Goal: Use online tool/utility: Utilize a website feature to perform a specific function

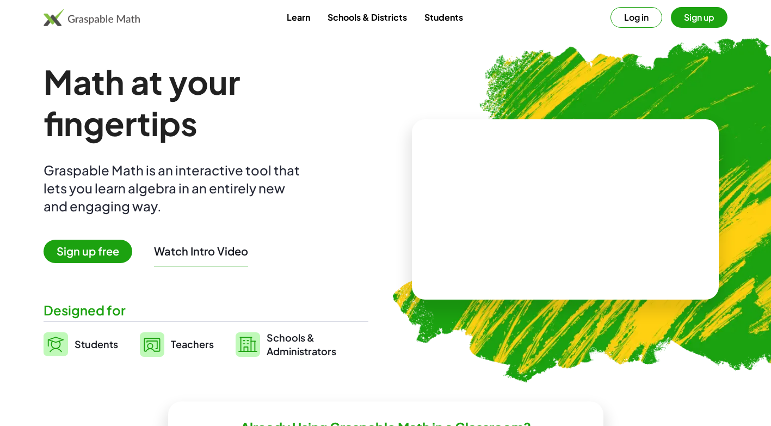
click at [94, 254] on span "Sign up free" at bounding box center [88, 251] width 89 height 23
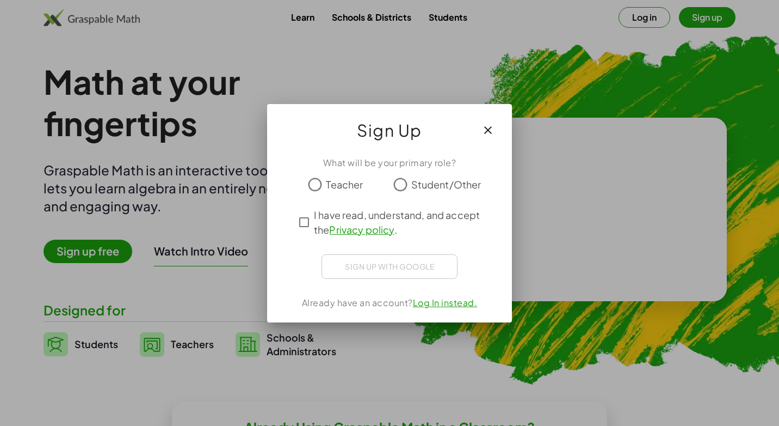
click at [474, 133] on div "Sign Up" at bounding box center [389, 126] width 245 height 44
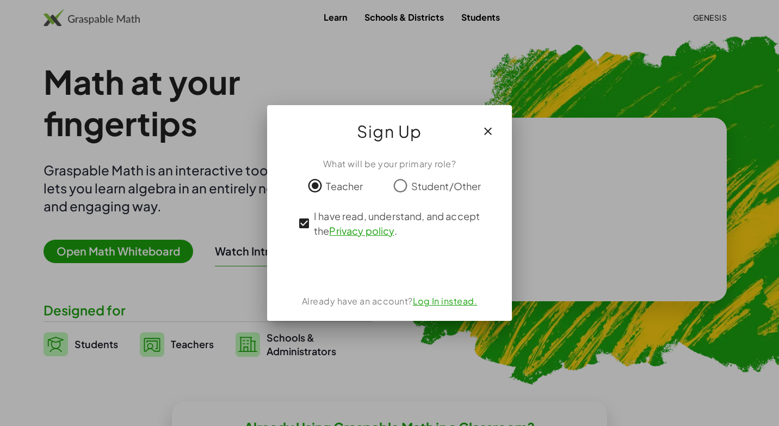
click at [489, 132] on icon "button" at bounding box center [488, 131] width 13 height 13
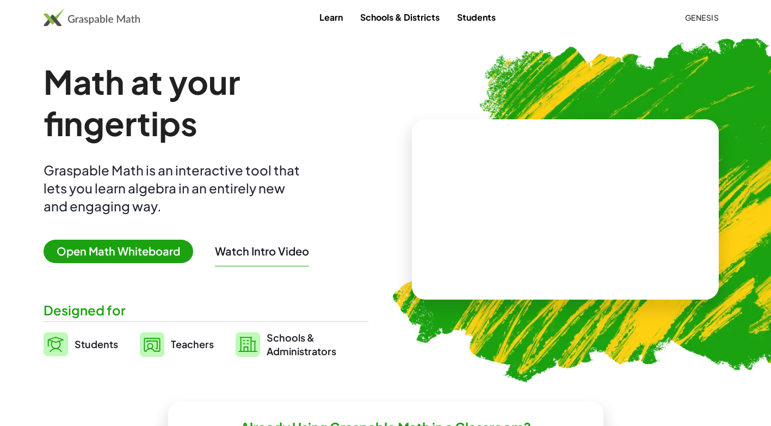
click at [263, 258] on div "Watch Intro Video" at bounding box center [262, 253] width 94 height 25
click at [690, 20] on span "Genesis" at bounding box center [702, 18] width 34 height 10
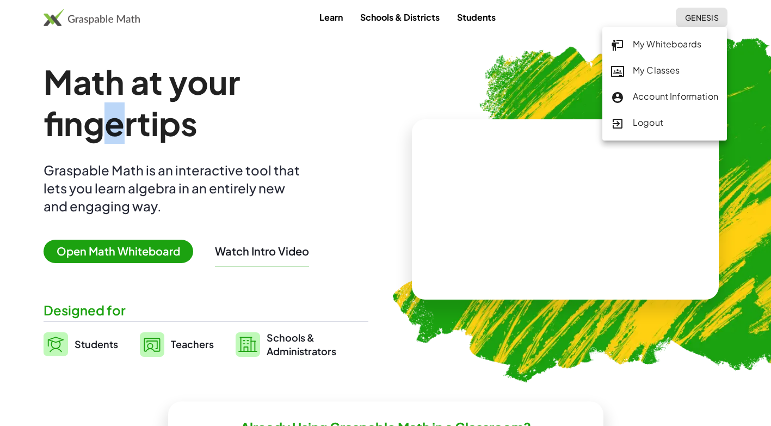
drag, startPoint x: 112, startPoint y: 135, endPoint x: 142, endPoint y: 138, distance: 30.1
click at [142, 138] on h1 "Math at your fingertips" at bounding box center [206, 102] width 325 height 83
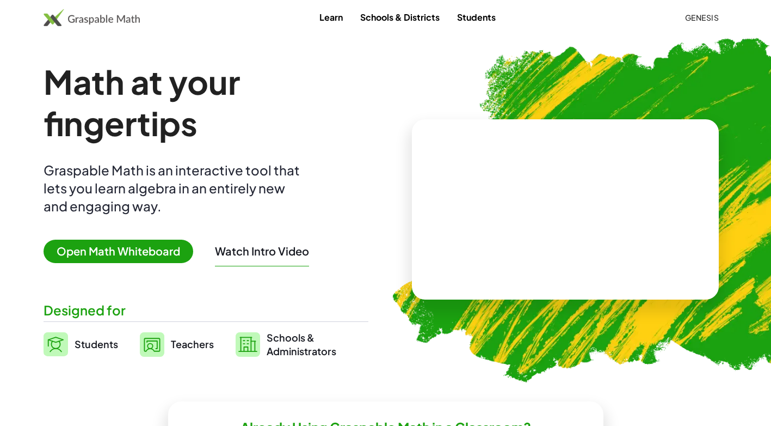
click at [257, 122] on h1 "Math at your fingertips" at bounding box center [206, 102] width 325 height 83
click at [179, 247] on span "Open Math Whiteboard" at bounding box center [119, 251] width 150 height 23
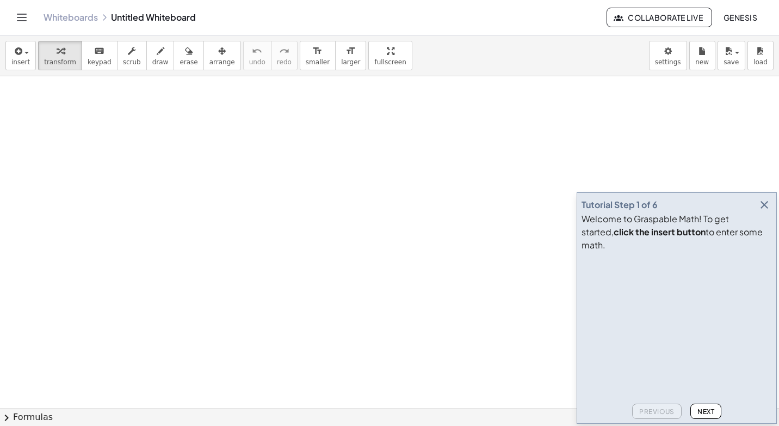
click at [760, 211] on icon "button" at bounding box center [764, 204] width 13 height 13
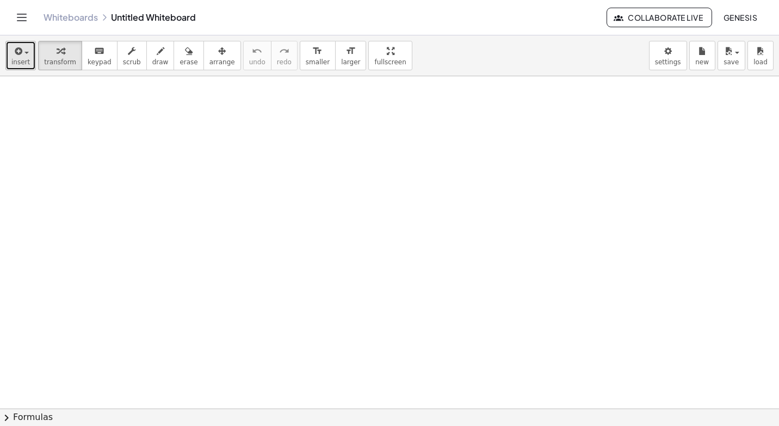
click at [22, 62] on span "insert" at bounding box center [20, 62] width 19 height 8
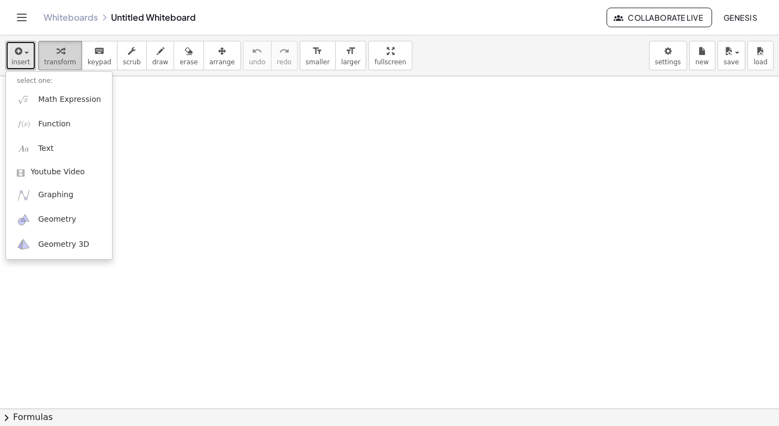
click at [55, 58] on span "transform" at bounding box center [60, 62] width 32 height 8
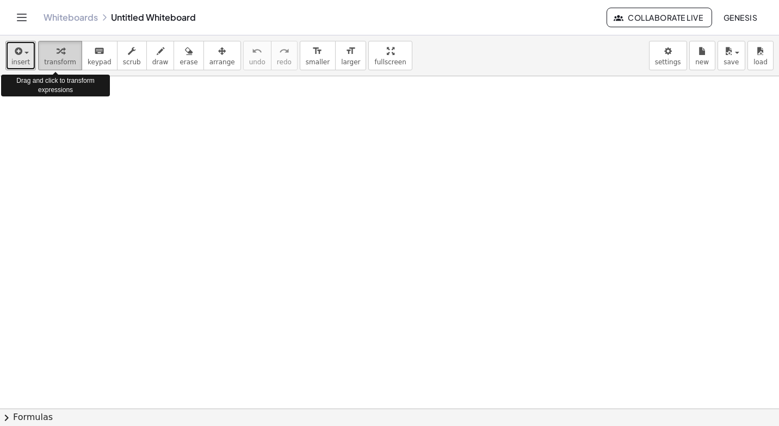
click at [55, 59] on span "transform" at bounding box center [60, 62] width 32 height 8
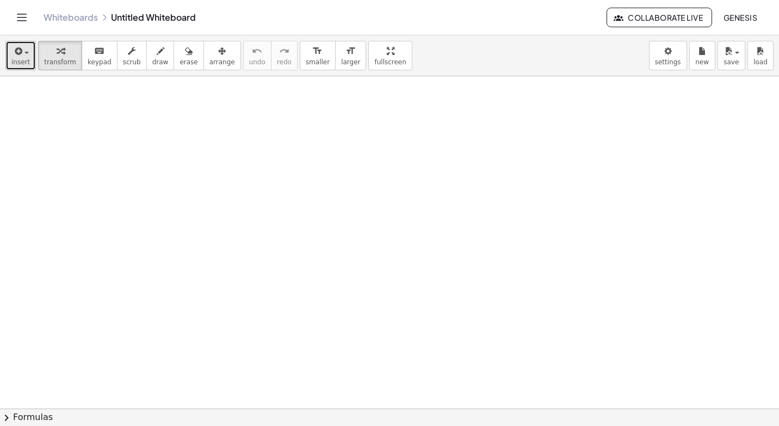
click at [8, 54] on button "insert" at bounding box center [20, 55] width 30 height 29
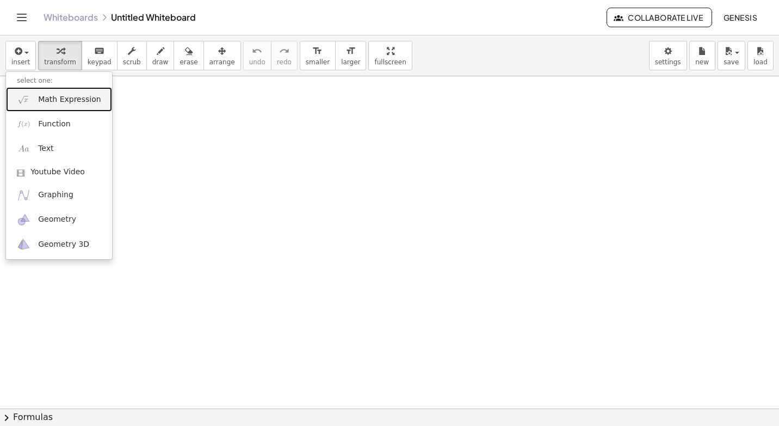
click at [39, 108] on link "Math Expression" at bounding box center [59, 99] width 106 height 24
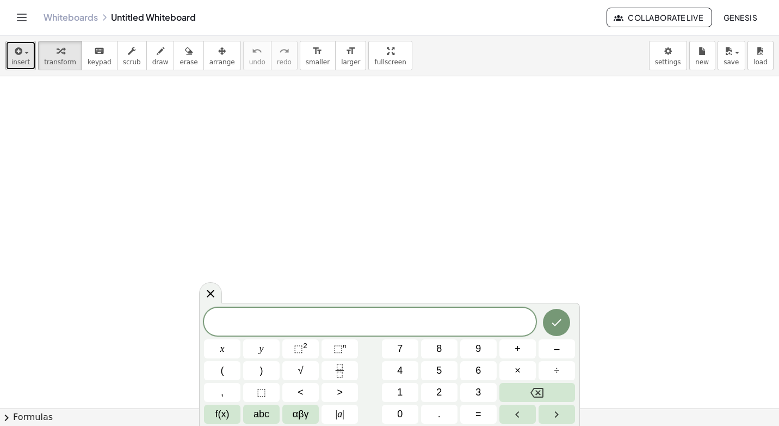
click at [20, 54] on icon "button" at bounding box center [18, 51] width 10 height 13
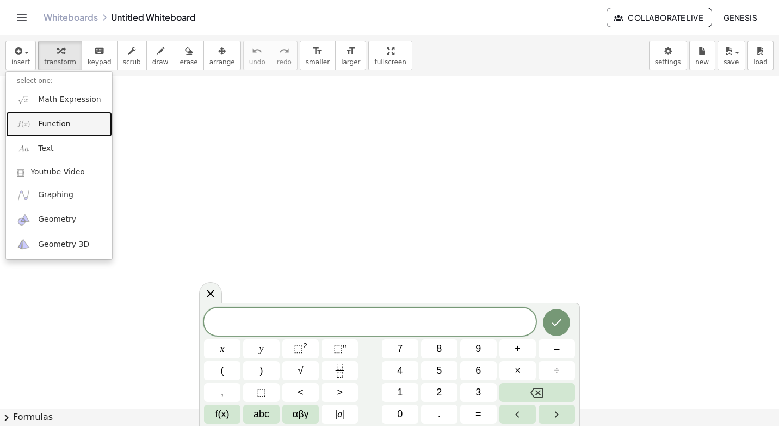
drag, startPoint x: 37, startPoint y: 120, endPoint x: 29, endPoint y: 104, distance: 17.5
click at [38, 119] on link "Function" at bounding box center [59, 124] width 106 height 24
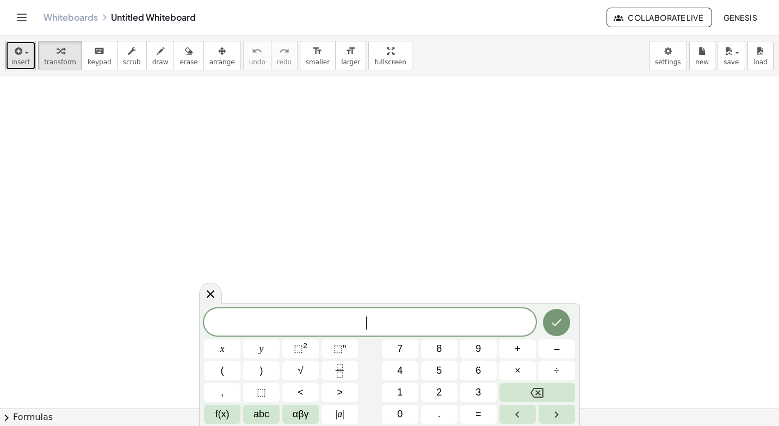
click at [25, 65] on span "insert" at bounding box center [20, 62] width 19 height 8
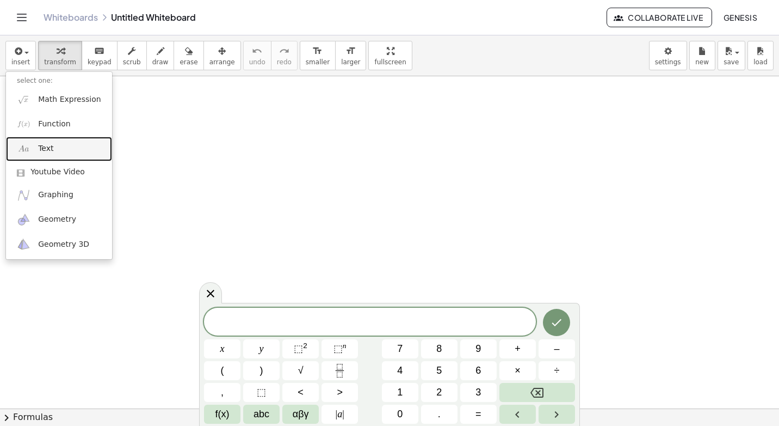
drag, startPoint x: 47, startPoint y: 145, endPoint x: 41, endPoint y: 119, distance: 26.8
click at [47, 145] on span "Text" at bounding box center [45, 148] width 15 height 11
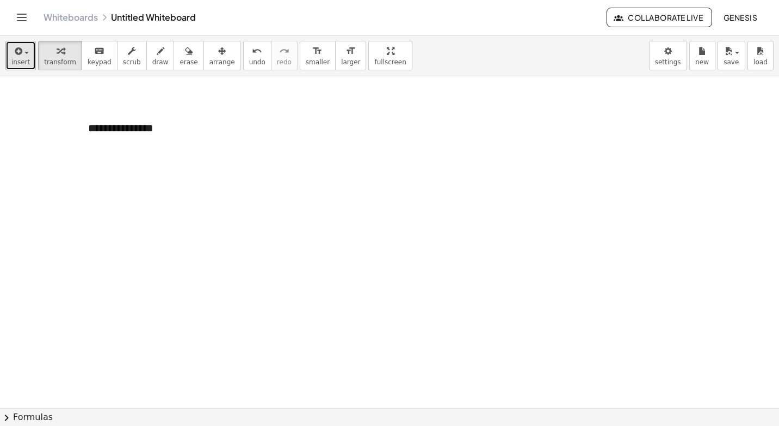
click at [21, 47] on div "button" at bounding box center [20, 50] width 19 height 13
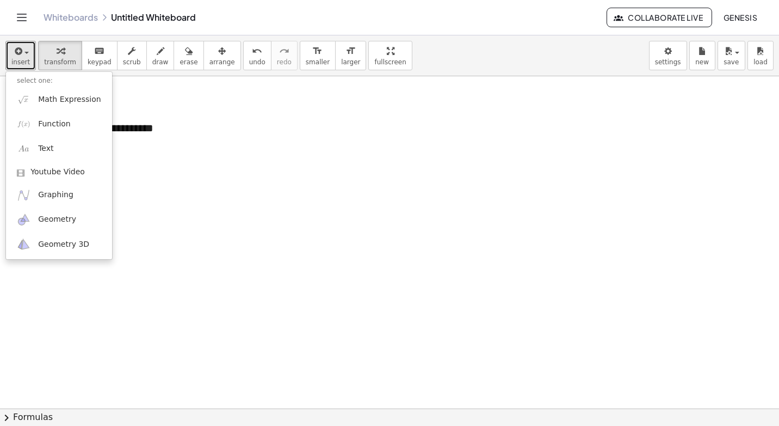
drag, startPoint x: 13, startPoint y: 42, endPoint x: 20, endPoint y: 109, distance: 66.8
click at [13, 45] on button "insert" at bounding box center [20, 55] width 30 height 29
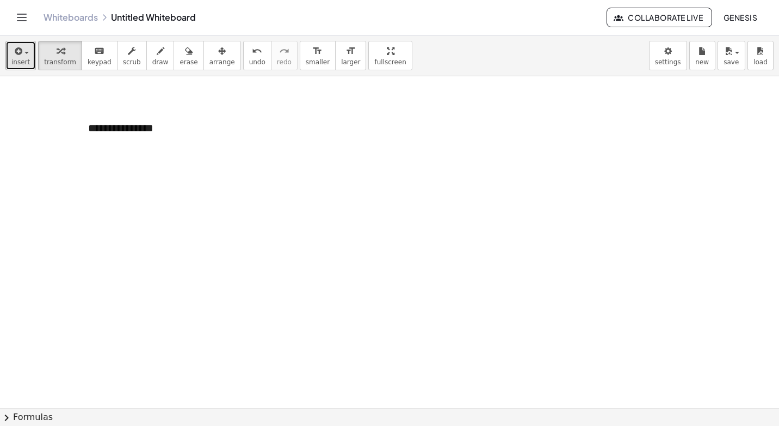
click at [21, 64] on span "insert" at bounding box center [20, 62] width 19 height 8
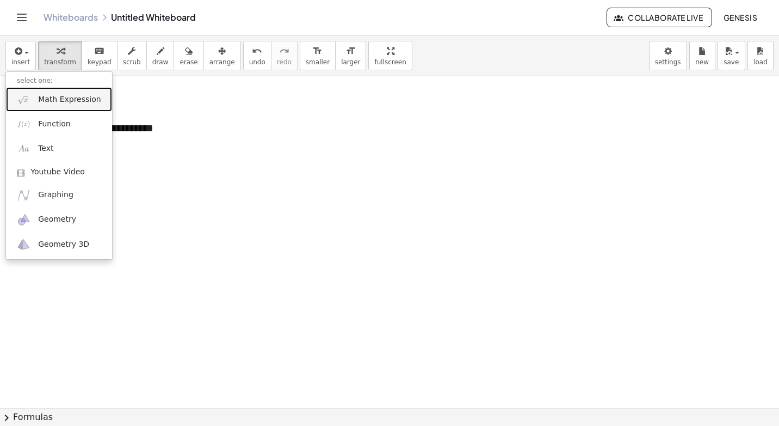
click at [34, 97] on link "Math Expression" at bounding box center [59, 99] width 106 height 24
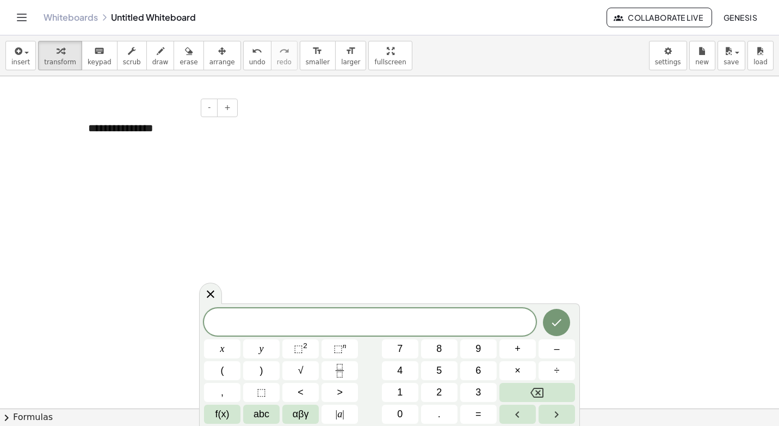
click at [140, 122] on div "**********" at bounding box center [158, 128] width 163 height 38
drag, startPoint x: 354, startPoint y: 162, endPoint x: 347, endPoint y: 157, distance: 8.8
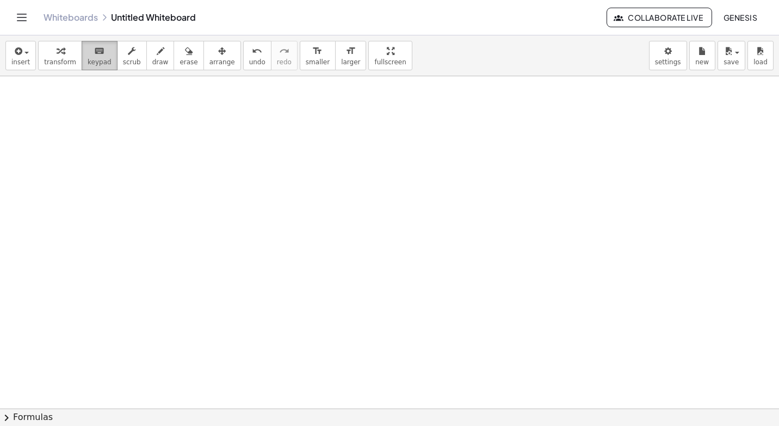
drag, startPoint x: 94, startPoint y: 53, endPoint x: 93, endPoint y: 47, distance: 5.6
click at [94, 50] on icon "keyboard" at bounding box center [99, 51] width 10 height 13
click at [123, 52] on div "button" at bounding box center [132, 50] width 18 height 13
click at [156, 66] on button "draw" at bounding box center [160, 55] width 28 height 29
click at [180, 56] on div "button" at bounding box center [189, 50] width 18 height 13
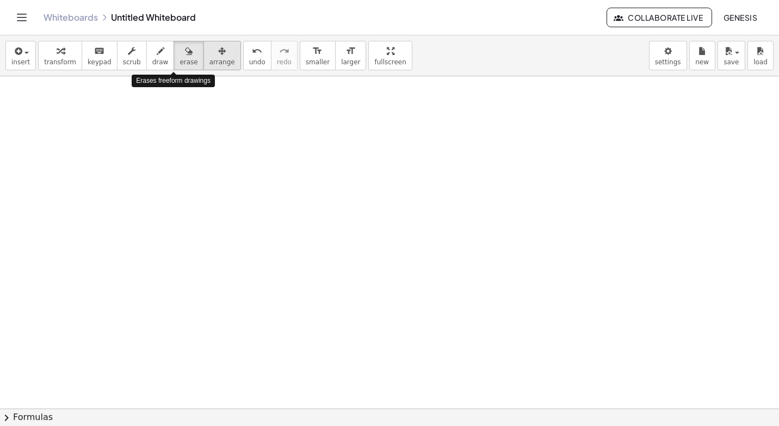
click at [210, 54] on div "button" at bounding box center [223, 50] width 26 height 13
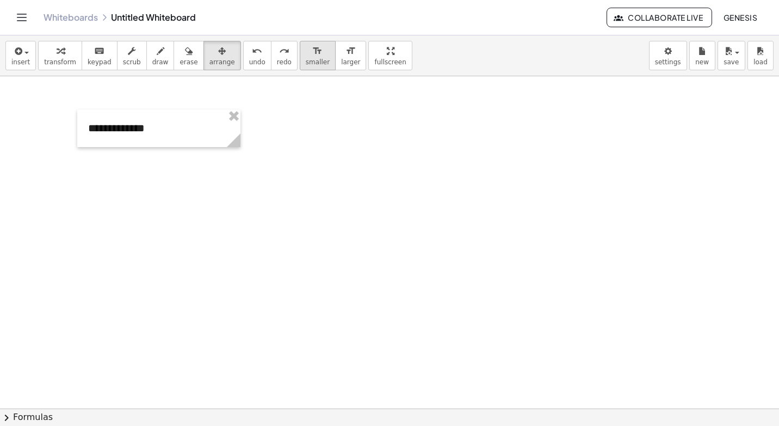
drag, startPoint x: 240, startPoint y: 54, endPoint x: 278, endPoint y: 60, distance: 38.0
click at [249, 53] on div "undo" at bounding box center [257, 50] width 16 height 13
click at [277, 61] on div "insert select one: Math Expression Function Text Youtube Video Graphing Geometr…" at bounding box center [389, 55] width 779 height 41
click at [335, 45] on button "format_size larger" at bounding box center [350, 55] width 31 height 29
click at [335, 53] on button "format_size larger" at bounding box center [350, 55] width 31 height 29
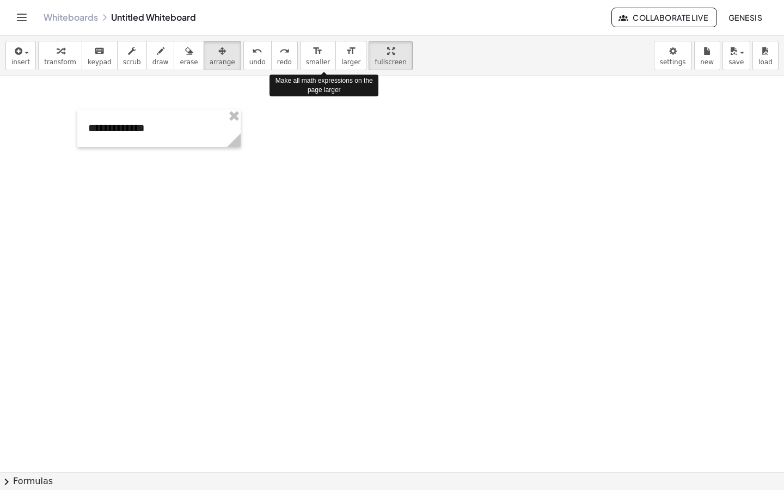
drag, startPoint x: 370, startPoint y: 92, endPoint x: 355, endPoint y: 94, distance: 14.9
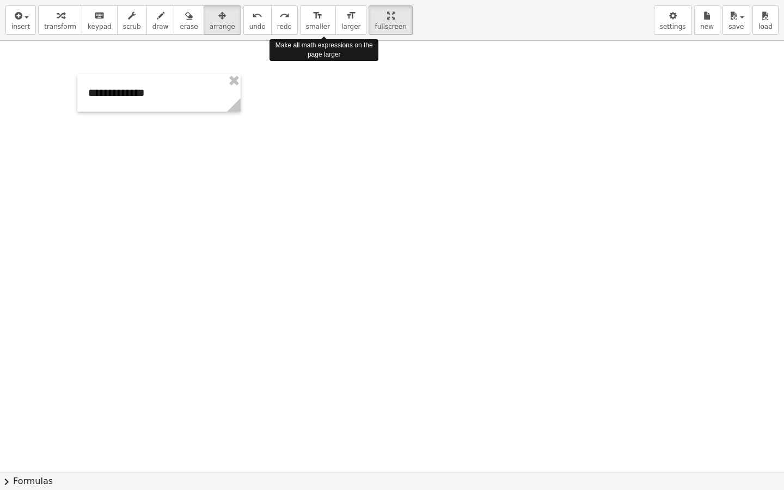
click at [370, 92] on div "**********" at bounding box center [392, 245] width 784 height 490
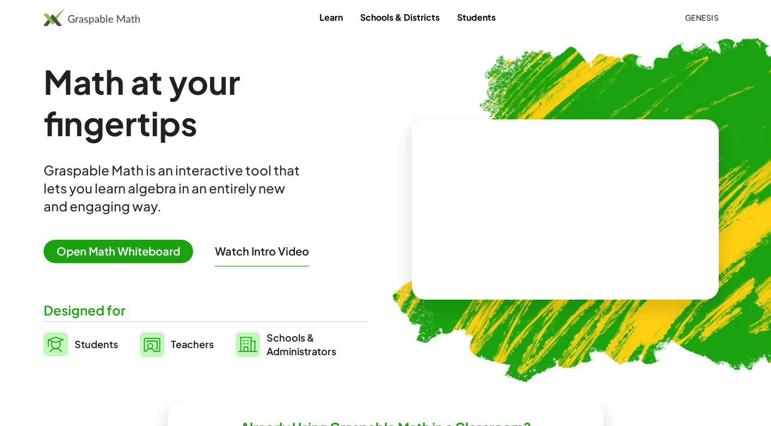
click at [122, 242] on span "Open Math Whiteboard" at bounding box center [119, 251] width 150 height 23
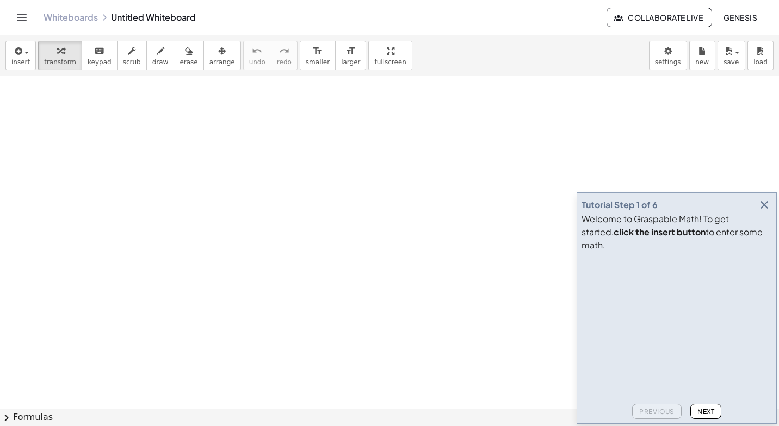
click at [766, 211] on icon "button" at bounding box center [764, 204] width 13 height 13
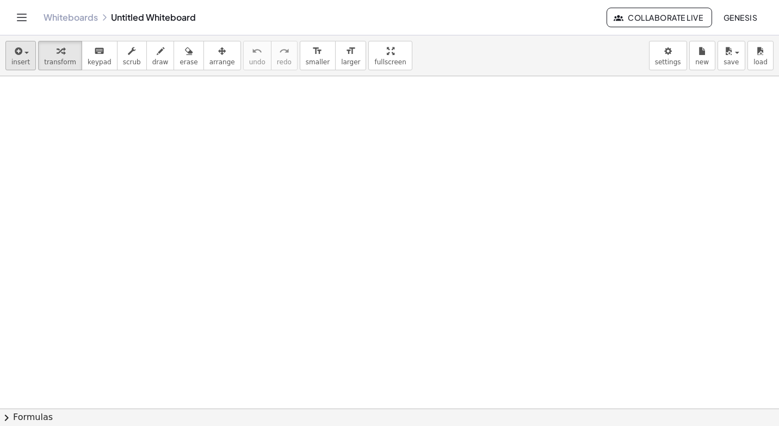
click at [13, 73] on div "insert select one: Math Expression Function Text Youtube Video Graphing Geometr…" at bounding box center [389, 55] width 779 height 41
drag, startPoint x: 16, startPoint y: 62, endPoint x: 13, endPoint y: 57, distance: 6.6
click at [13, 57] on button "insert" at bounding box center [20, 55] width 30 height 29
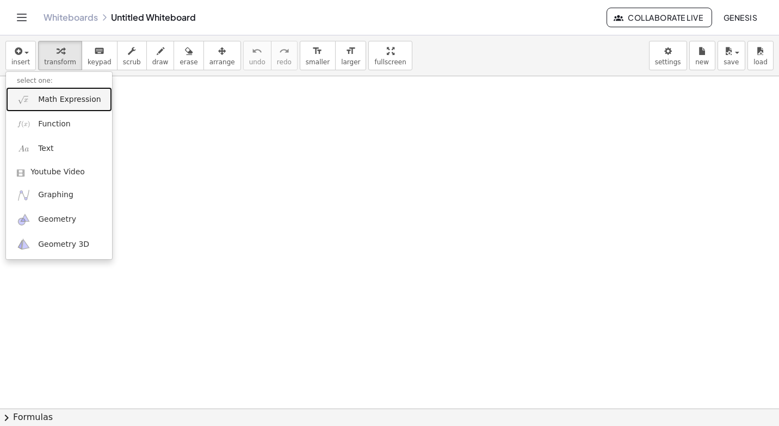
click at [45, 106] on link "Math Expression" at bounding box center [59, 99] width 106 height 24
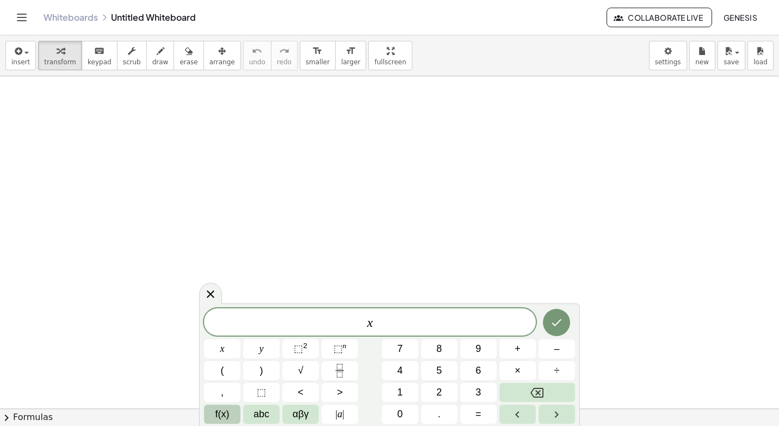
click at [213, 414] on button "f(x)" at bounding box center [222, 413] width 36 height 19
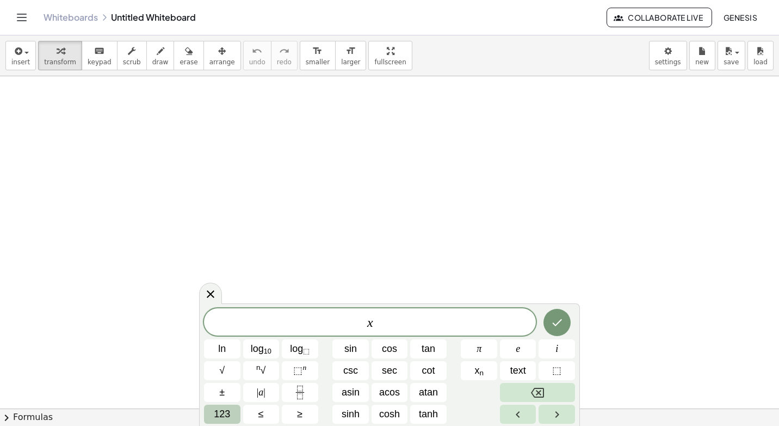
click at [238, 414] on button "123" at bounding box center [222, 413] width 36 height 19
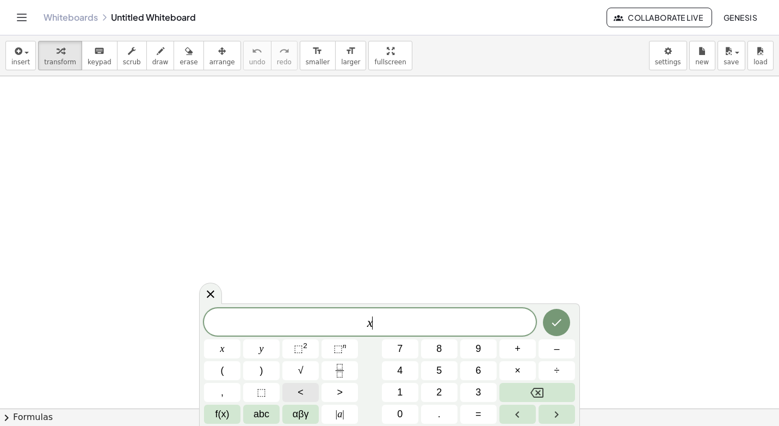
click at [304, 388] on button "<" at bounding box center [301, 392] width 36 height 19
click at [558, 321] on icon "Done" at bounding box center [556, 322] width 13 height 13
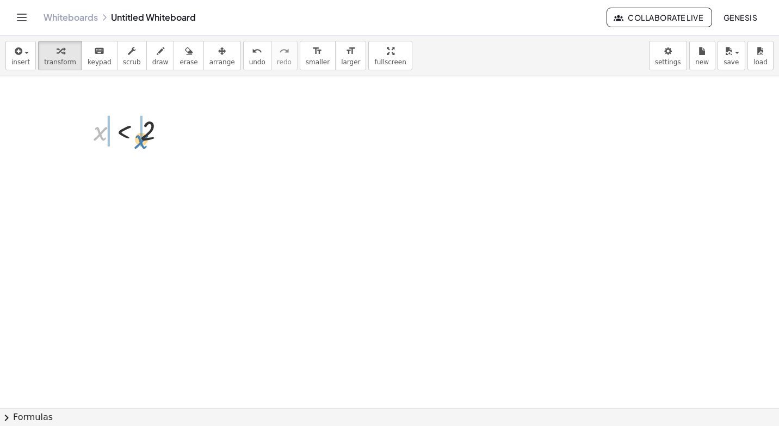
drag, startPoint x: 95, startPoint y: 135, endPoint x: 119, endPoint y: 138, distance: 23.6
click at [134, 141] on div at bounding box center [133, 130] width 91 height 36
click at [111, 136] on div at bounding box center [144, 130] width 192 height 37
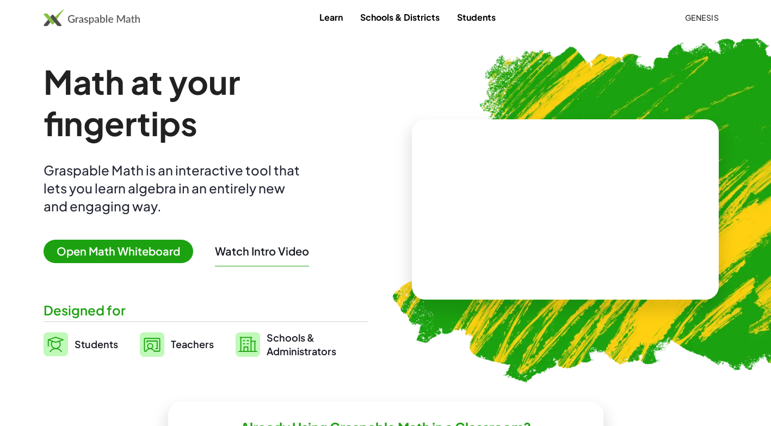
click at [161, 246] on span "Open Math Whiteboard" at bounding box center [119, 251] width 150 height 23
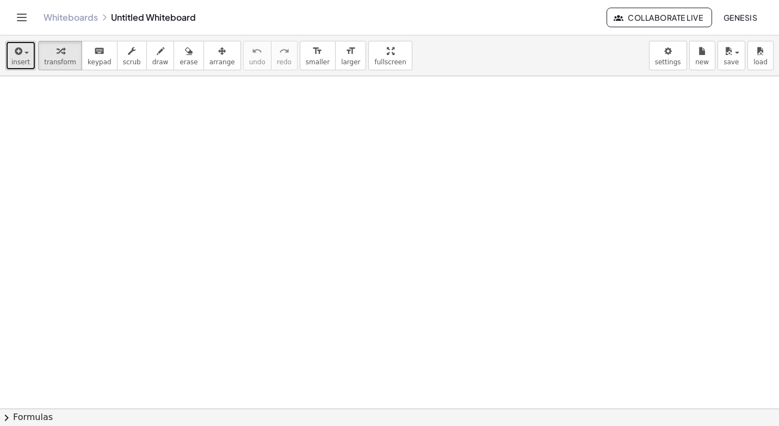
click at [19, 54] on icon "button" at bounding box center [18, 51] width 10 height 13
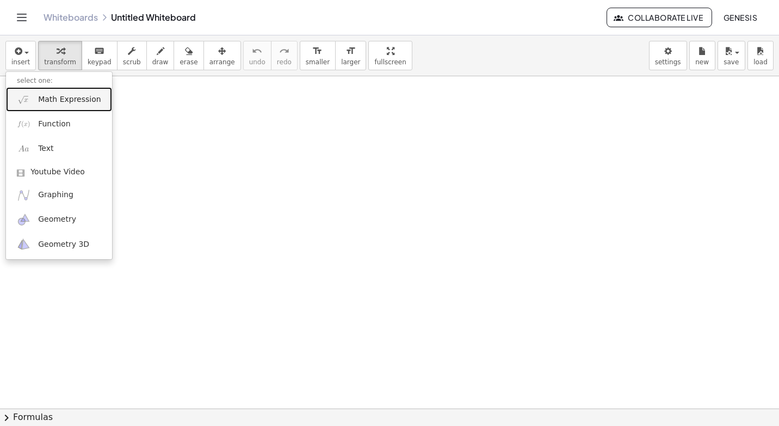
click at [33, 88] on link "Math Expression" at bounding box center [59, 99] width 106 height 24
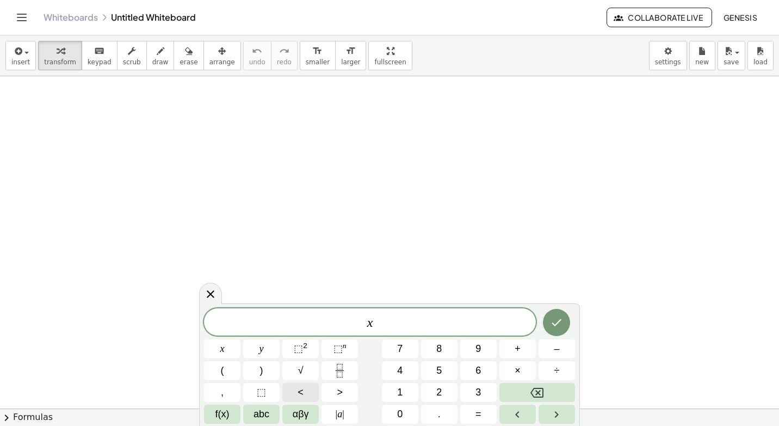
click at [289, 389] on button "<" at bounding box center [301, 392] width 36 height 19
click at [426, 372] on button "5" at bounding box center [439, 370] width 36 height 19
click at [535, 400] on button "Backspace" at bounding box center [538, 392] width 76 height 19
click at [445, 391] on button "2" at bounding box center [439, 392] width 36 height 19
click at [557, 326] on icon "Done" at bounding box center [556, 322] width 13 height 13
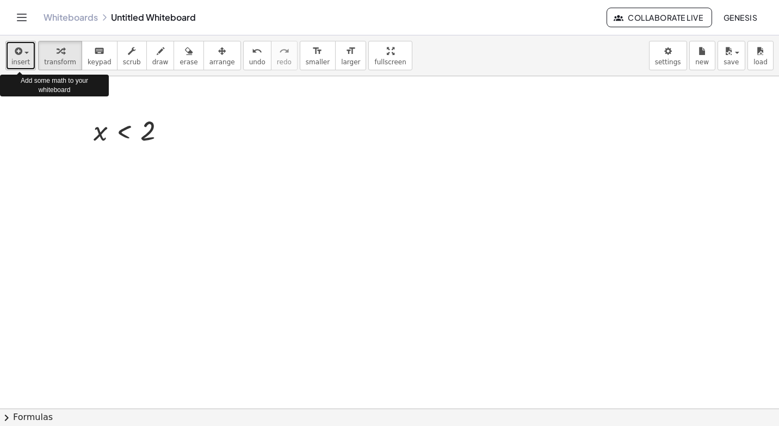
click at [16, 52] on icon "button" at bounding box center [18, 51] width 10 height 13
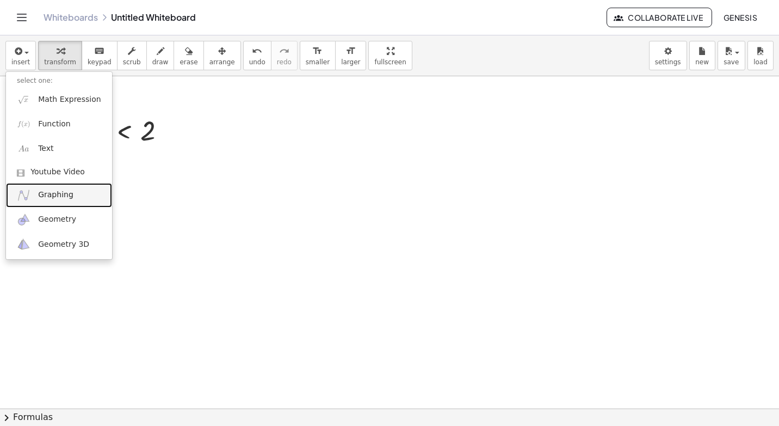
click at [49, 191] on span "Graphing" at bounding box center [55, 194] width 35 height 11
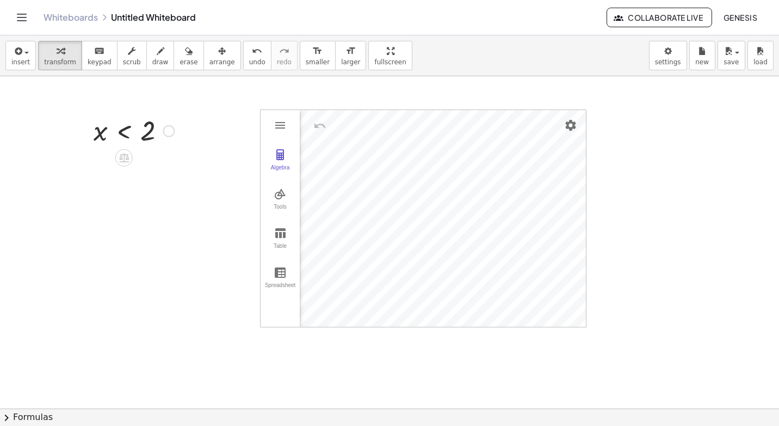
click at [170, 132] on div at bounding box center [169, 131] width 12 height 12
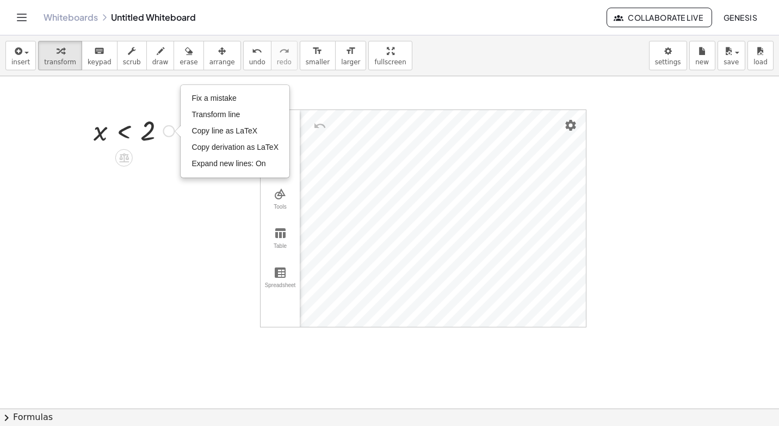
click at [170, 133] on div "Fix a mistake Transform line Copy line as LaTeX Copy derivation as LaTeX Expand…" at bounding box center [169, 131] width 12 height 12
click at [170, 134] on div "Fix a mistake Transform line Copy line as LaTeX Copy derivation as LaTeX Expand…" at bounding box center [169, 131] width 12 height 12
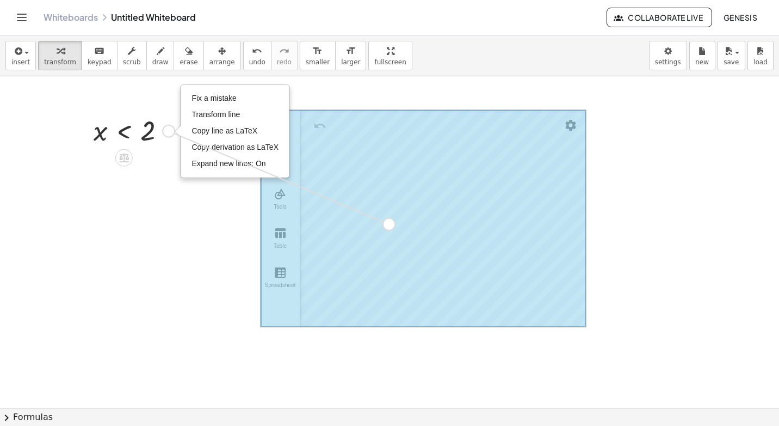
drag, startPoint x: 167, startPoint y: 131, endPoint x: 389, endPoint y: 229, distance: 243.2
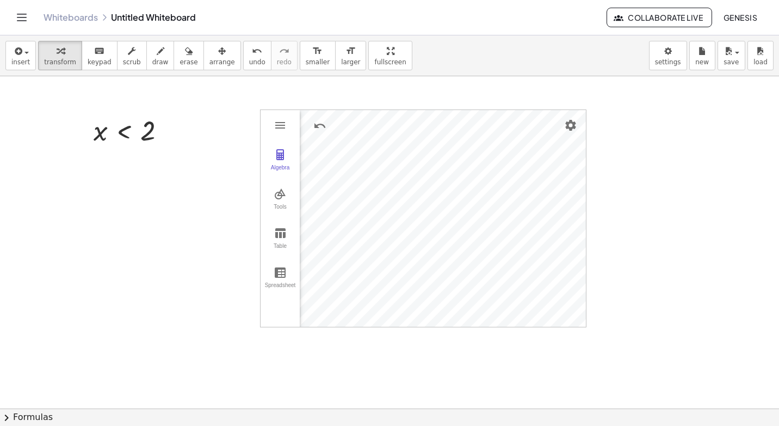
click at [563, 104] on div "x < 2 Fix a mistake Transform line Copy line as LaTeX Copy derivation as LaTeX …" at bounding box center [389, 408] width 779 height 664
click at [661, 164] on div at bounding box center [389, 408] width 779 height 664
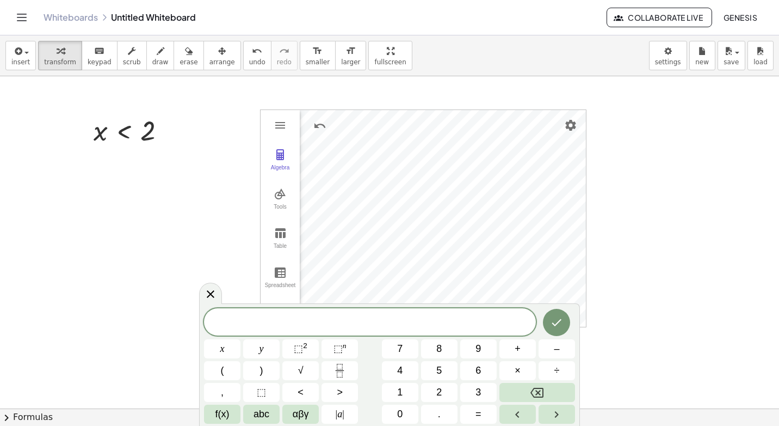
click at [662, 154] on div at bounding box center [389, 408] width 779 height 664
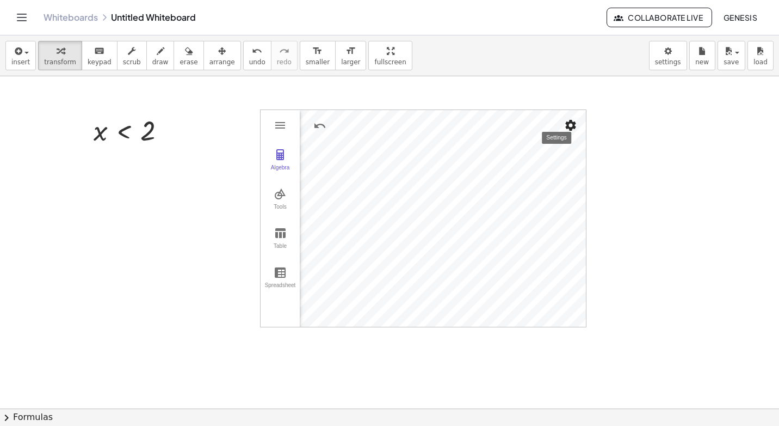
click at [568, 121] on img "Settings" at bounding box center [570, 125] width 13 height 13
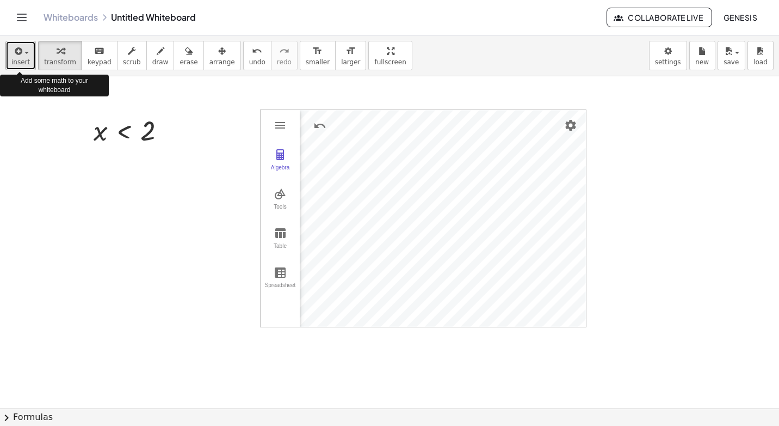
click at [26, 62] on span "insert" at bounding box center [20, 62] width 19 height 8
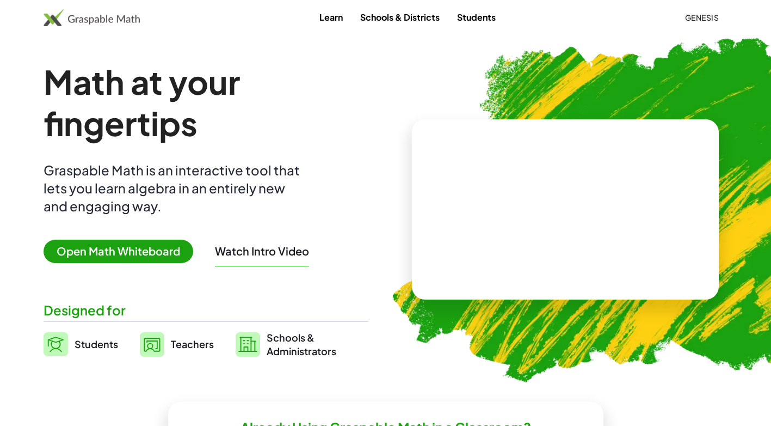
click at [152, 256] on span "Open Math Whiteboard" at bounding box center [119, 251] width 150 height 23
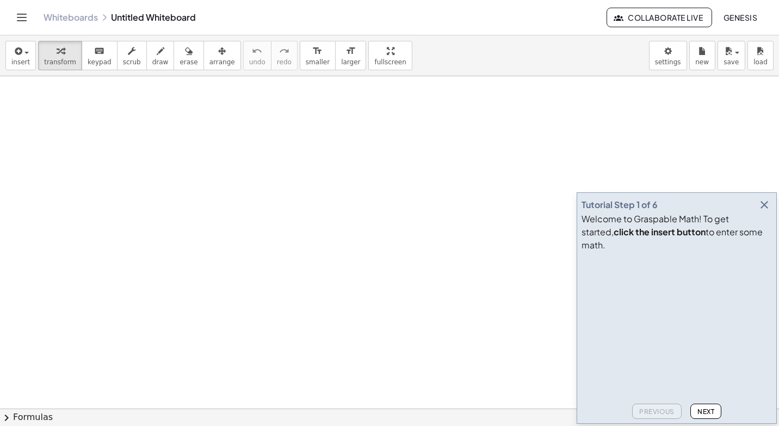
click at [764, 211] on icon "button" at bounding box center [764, 204] width 13 height 13
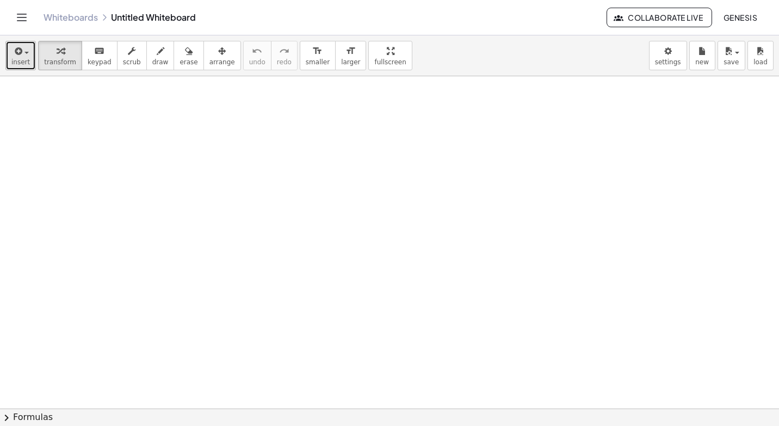
drag, startPoint x: 17, startPoint y: 46, endPoint x: 14, endPoint y: 55, distance: 10.0
click at [18, 46] on icon "button" at bounding box center [18, 51] width 10 height 13
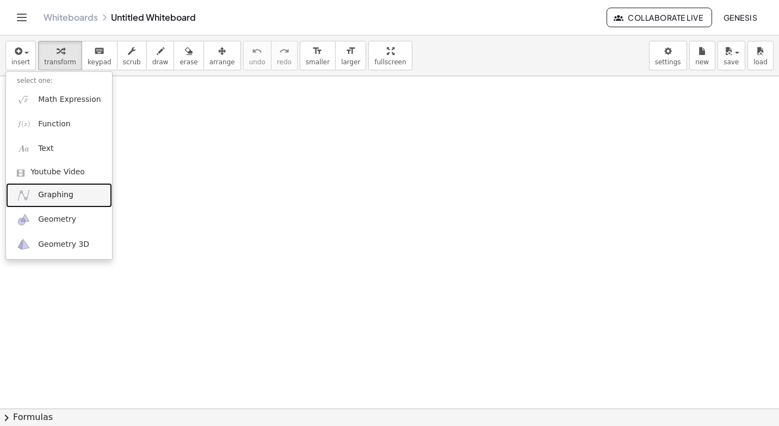
click at [55, 189] on link "Graphing" at bounding box center [59, 195] width 106 height 24
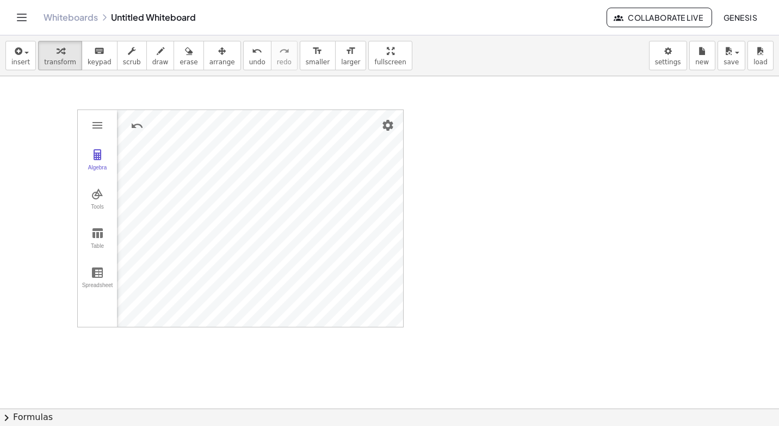
drag, startPoint x: 404, startPoint y: 109, endPoint x: 425, endPoint y: 112, distance: 21.5
click at [24, 50] on div "button" at bounding box center [20, 50] width 19 height 13
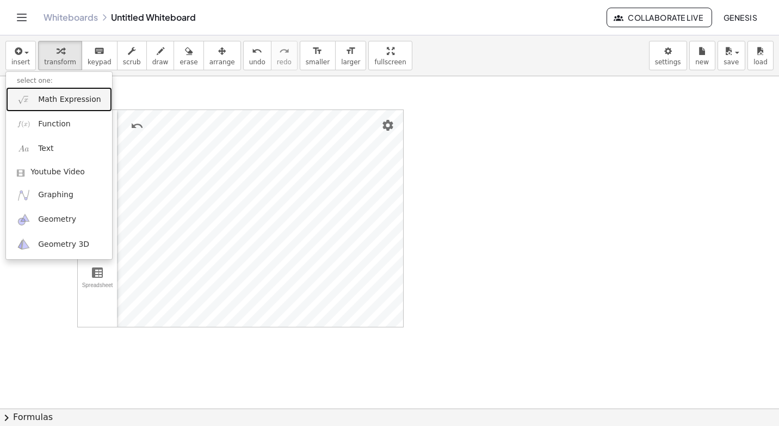
click at [51, 97] on span "Math Expression" at bounding box center [69, 99] width 63 height 11
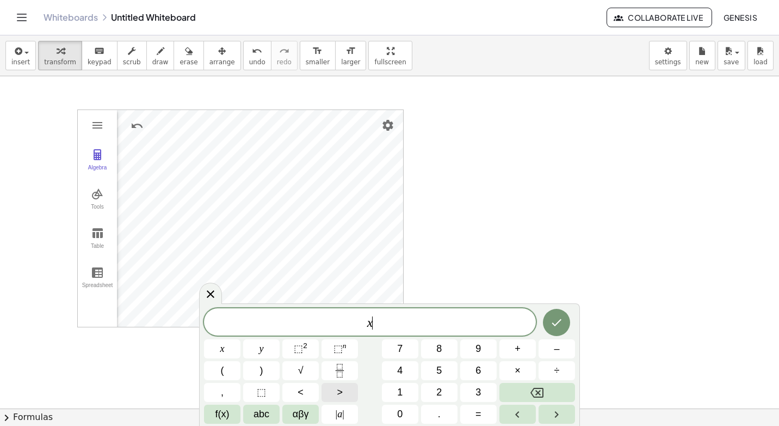
click at [324, 390] on button ">" at bounding box center [340, 392] width 36 height 19
click at [555, 350] on span "–" at bounding box center [556, 348] width 5 height 15
click at [435, 390] on button "2" at bounding box center [439, 392] width 36 height 19
click at [561, 323] on icon "Done" at bounding box center [556, 322] width 13 height 13
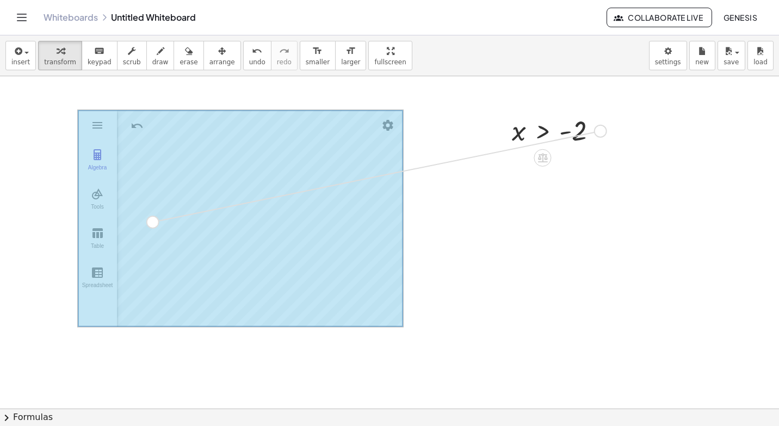
drag, startPoint x: 601, startPoint y: 131, endPoint x: 151, endPoint y: 226, distance: 460.3
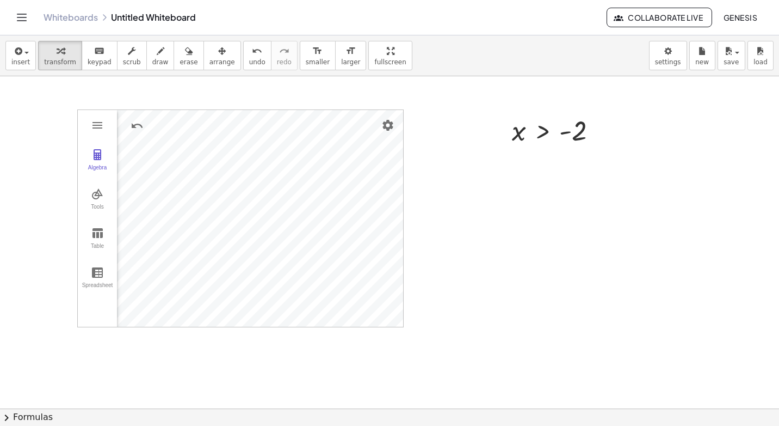
drag, startPoint x: 471, startPoint y: 232, endPoint x: 543, endPoint y: 237, distance: 72.0
click at [543, 237] on div at bounding box center [389, 408] width 779 height 664
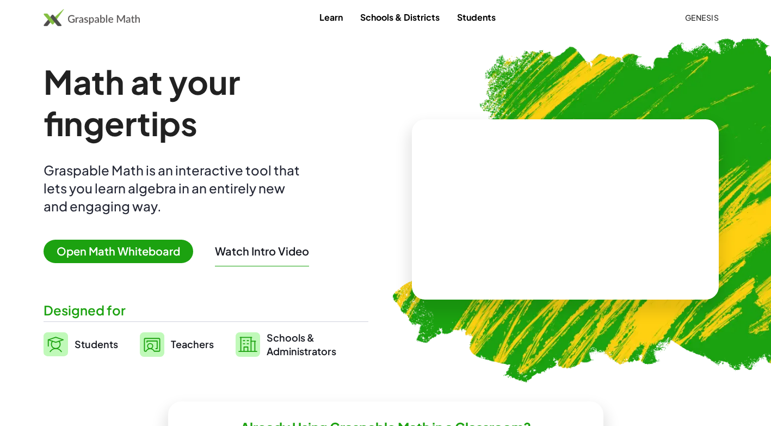
drag, startPoint x: 174, startPoint y: 253, endPoint x: 193, endPoint y: 245, distance: 20.0
click at [174, 253] on span "Open Math Whiteboard" at bounding box center [119, 251] width 150 height 23
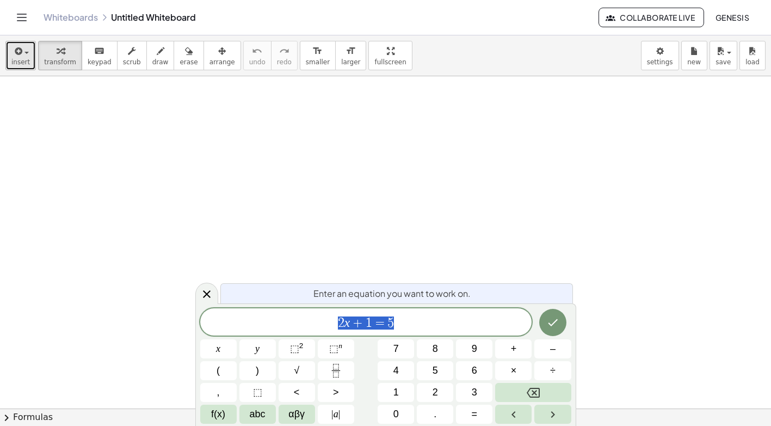
click at [22, 55] on div "button" at bounding box center [20, 50] width 19 height 13
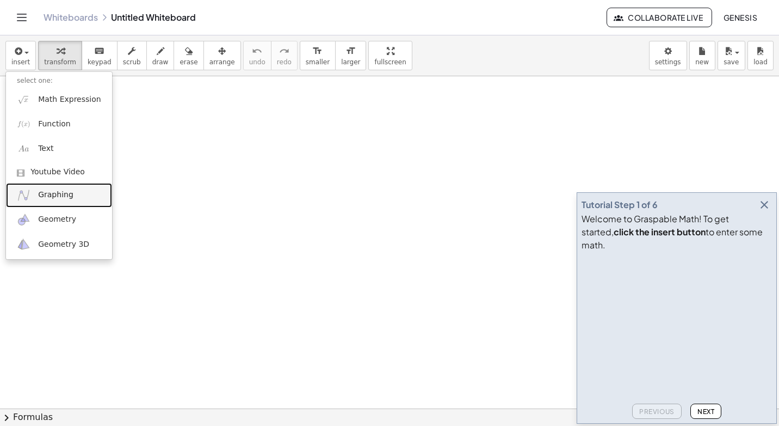
click at [51, 197] on span "Graphing" at bounding box center [55, 194] width 35 height 11
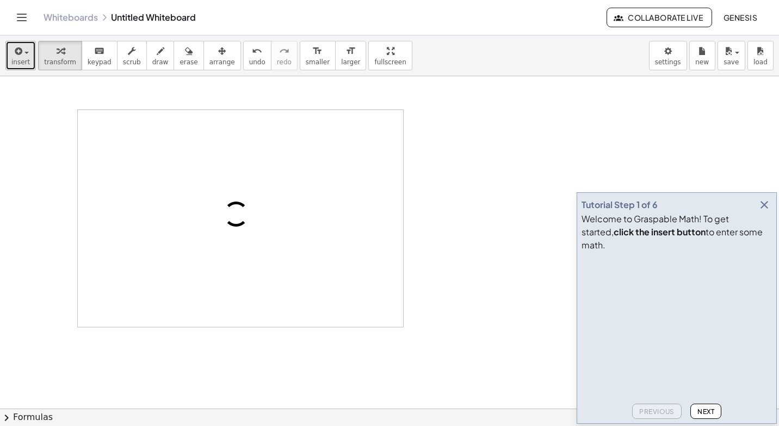
click at [10, 44] on button "insert" at bounding box center [20, 55] width 30 height 29
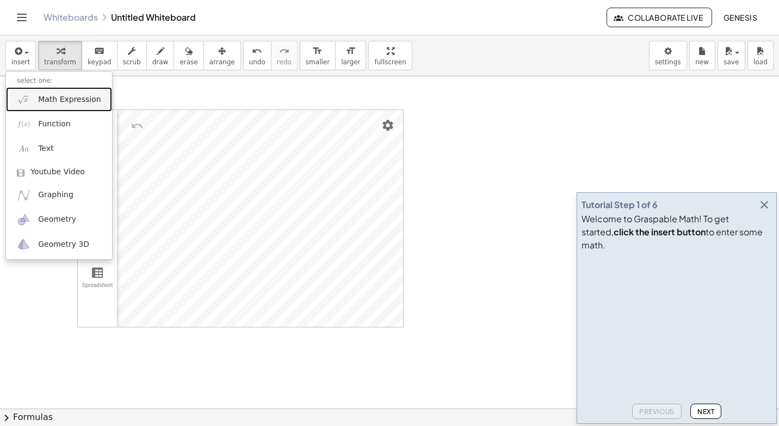
click at [32, 98] on link "Math Expression" at bounding box center [59, 99] width 106 height 24
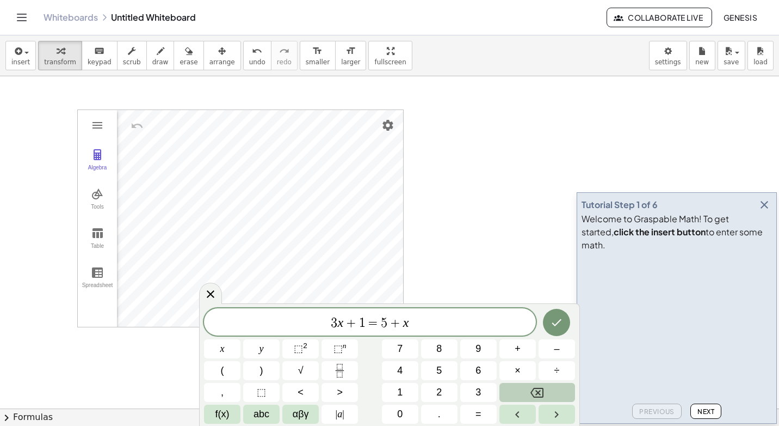
click at [543, 387] on div "3 x + 1 = 5 + x x y ⬚ 2 ⬚ n 7 8 9 + – ( ) √ 4 5 6 × ÷ , ⬚ < > 1 2 3 f(x) abc αβ…" at bounding box center [389, 365] width 371 height 115
click at [543, 387] on icon "Backspace" at bounding box center [537, 392] width 13 height 13
click at [543, 388] on icon "Backspace" at bounding box center [537, 392] width 13 height 13
click at [543, 388] on icon "Backspace" at bounding box center [537, 393] width 13 height 10
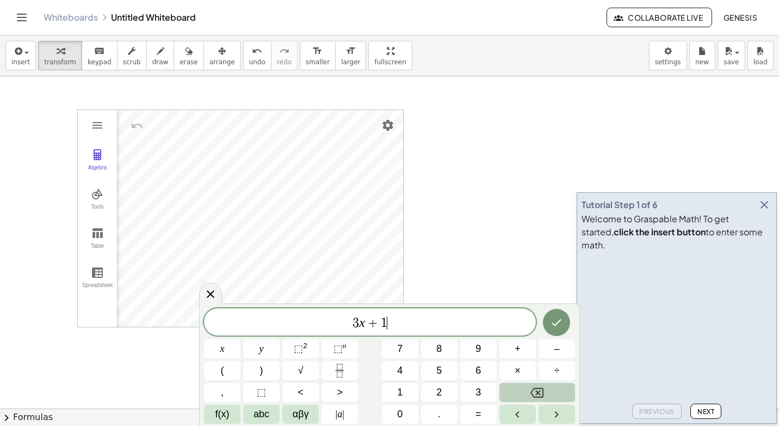
click at [543, 388] on icon "Backspace" at bounding box center [537, 393] width 13 height 10
click at [545, 388] on button "Backspace" at bounding box center [538, 392] width 76 height 19
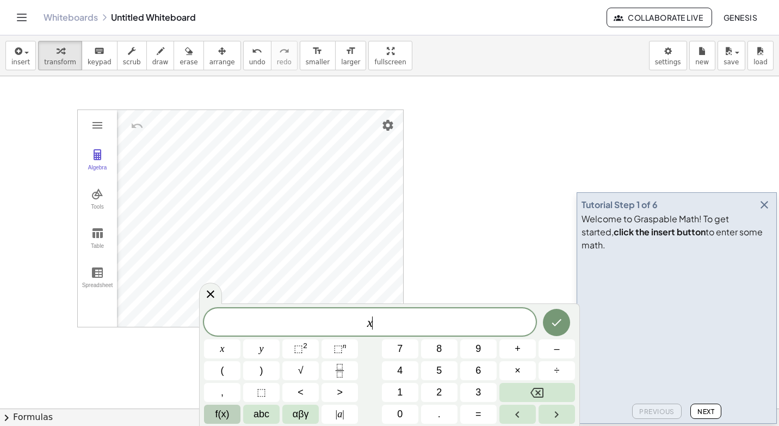
click at [223, 410] on span "f(x)" at bounding box center [223, 414] width 14 height 15
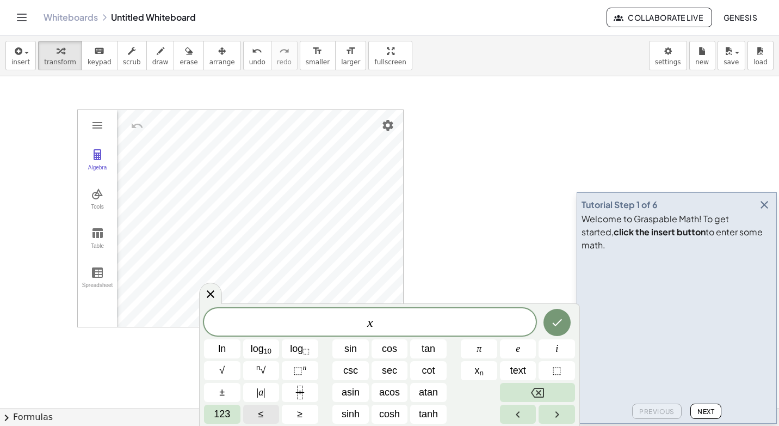
click at [261, 410] on span "≤" at bounding box center [261, 414] width 5 height 15
click at [225, 416] on span "123" at bounding box center [222, 414] width 16 height 15
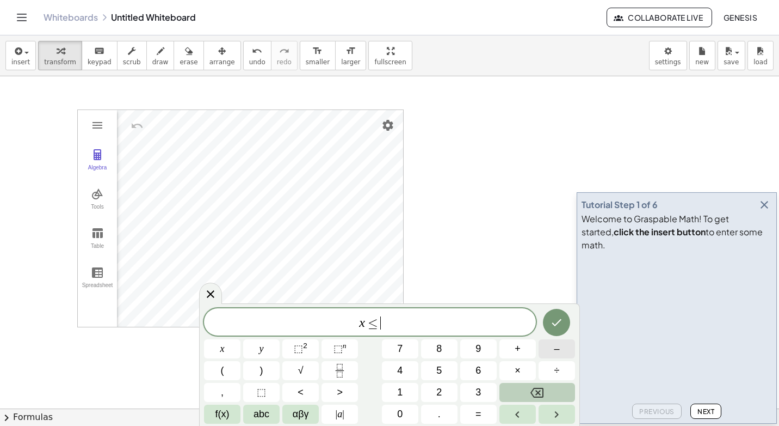
click at [549, 349] on button "–" at bounding box center [557, 348] width 36 height 19
click at [402, 369] on span "4" at bounding box center [399, 370] width 5 height 15
click at [556, 325] on icon "Done" at bounding box center [558, 322] width 10 height 7
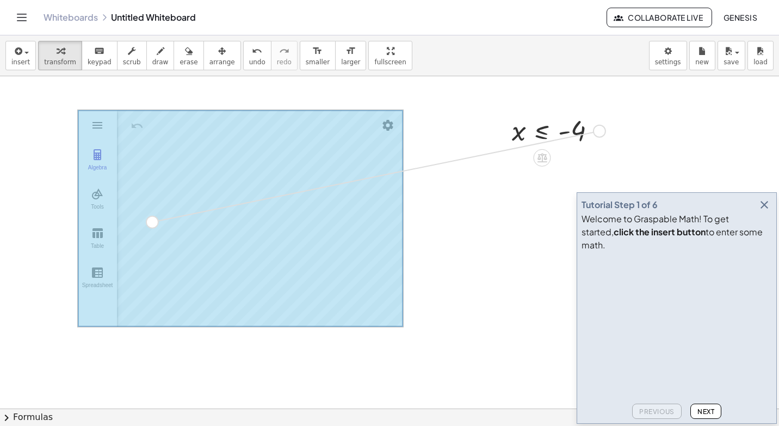
drag, startPoint x: 597, startPoint y: 128, endPoint x: 148, endPoint y: 222, distance: 458.1
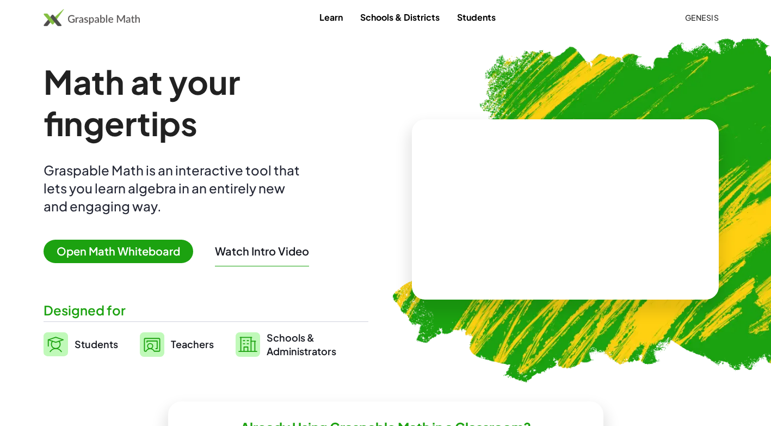
click at [155, 250] on span "Open Math Whiteboard" at bounding box center [119, 251] width 150 height 23
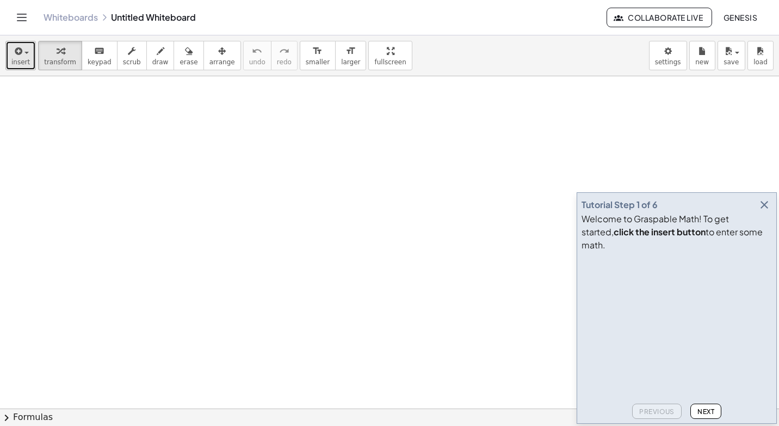
click at [16, 57] on icon "button" at bounding box center [18, 51] width 10 height 13
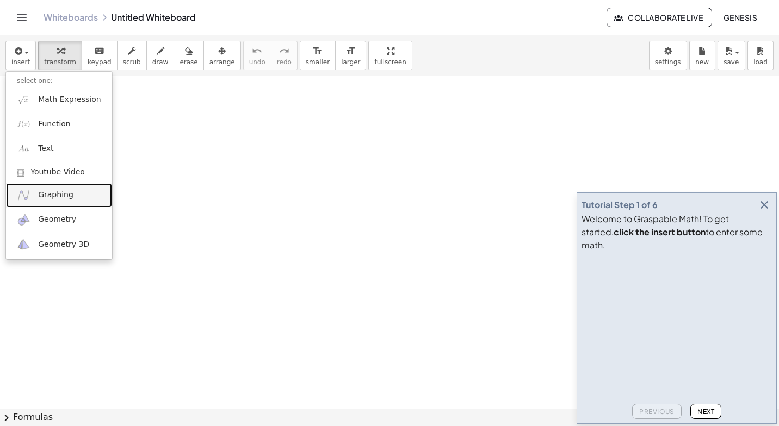
click at [35, 195] on link "Graphing" at bounding box center [59, 195] width 106 height 24
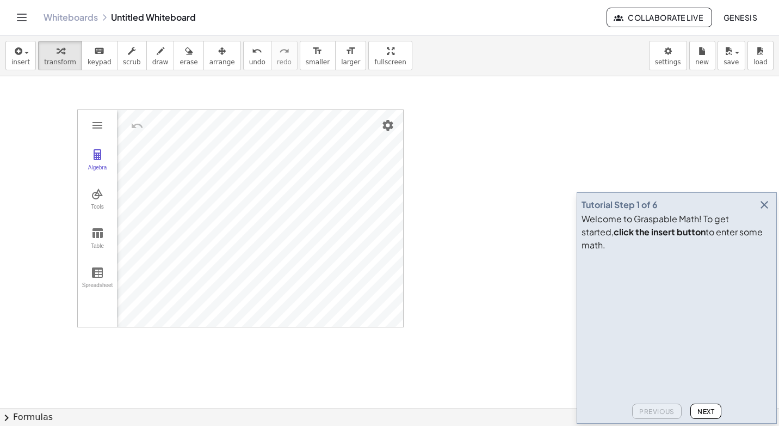
click at [763, 211] on icon "button" at bounding box center [764, 204] width 13 height 13
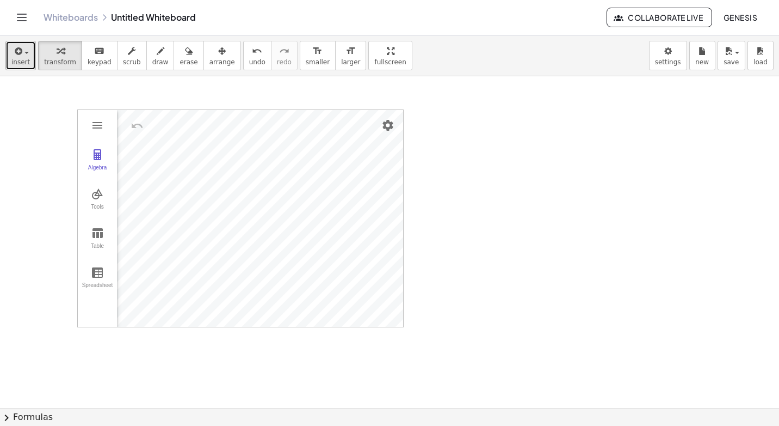
click at [15, 65] on span "insert" at bounding box center [20, 62] width 19 height 8
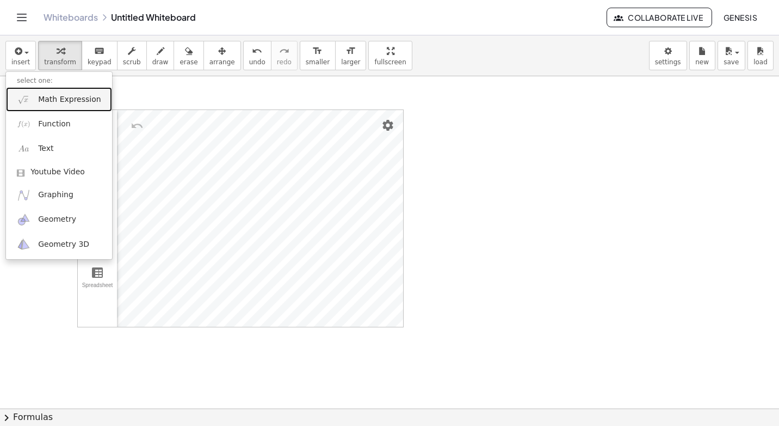
click at [39, 103] on span "Math Expression" at bounding box center [69, 99] width 63 height 11
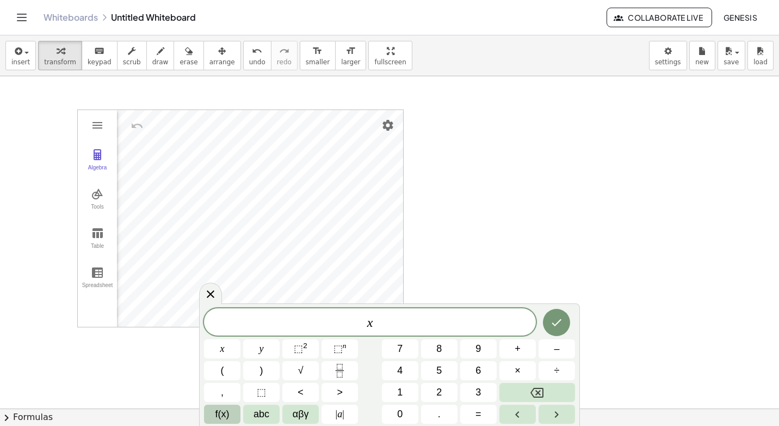
click at [216, 416] on button "f(x)" at bounding box center [222, 413] width 36 height 19
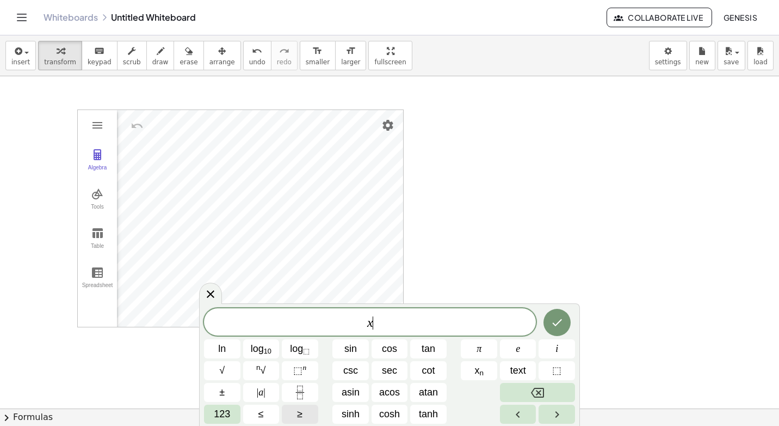
click at [302, 413] on span "≥" at bounding box center [299, 414] width 5 height 15
click at [234, 415] on button "123" at bounding box center [222, 413] width 36 height 19
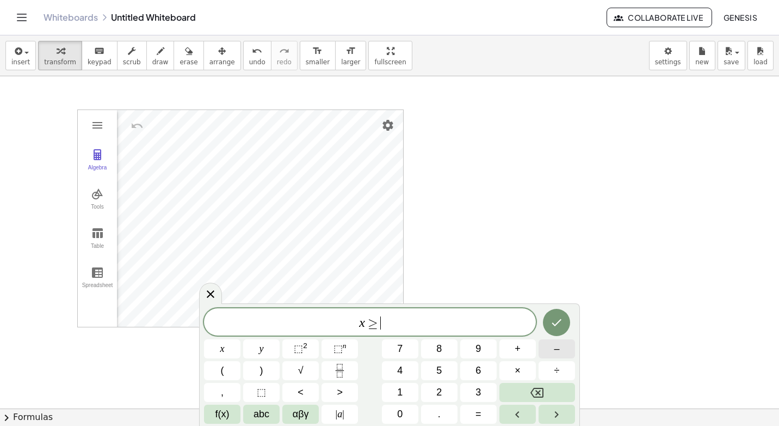
click at [550, 352] on button "–" at bounding box center [557, 348] width 36 height 19
click at [475, 372] on button "6" at bounding box center [479, 370] width 36 height 19
click at [555, 325] on icon "Done" at bounding box center [558, 322] width 10 height 7
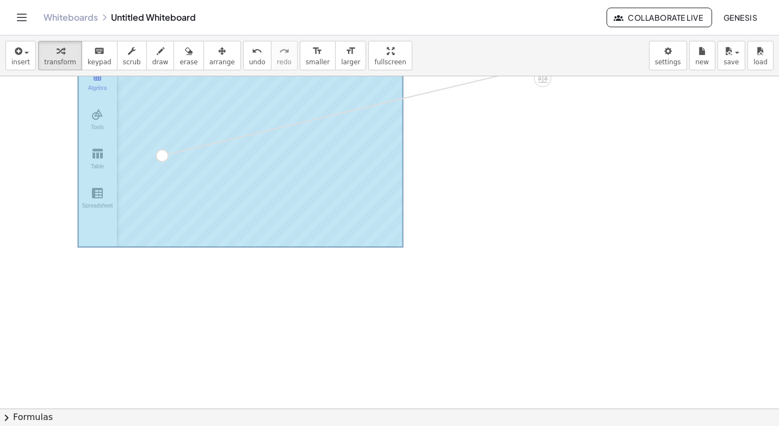
scroll to position [54, 0]
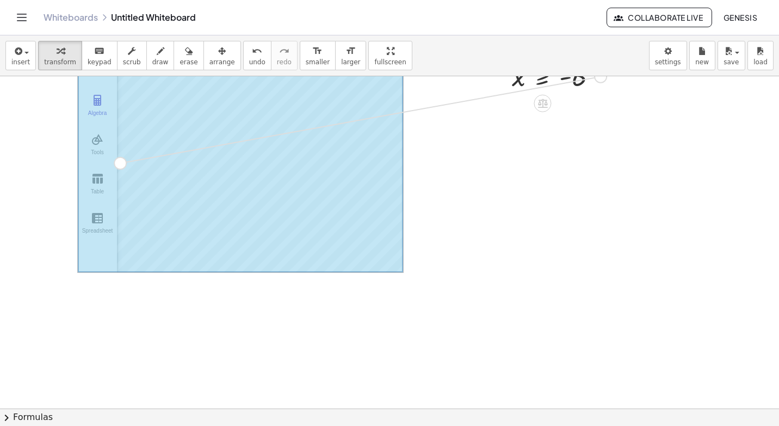
drag, startPoint x: 600, startPoint y: 130, endPoint x: 118, endPoint y: 217, distance: 490.6
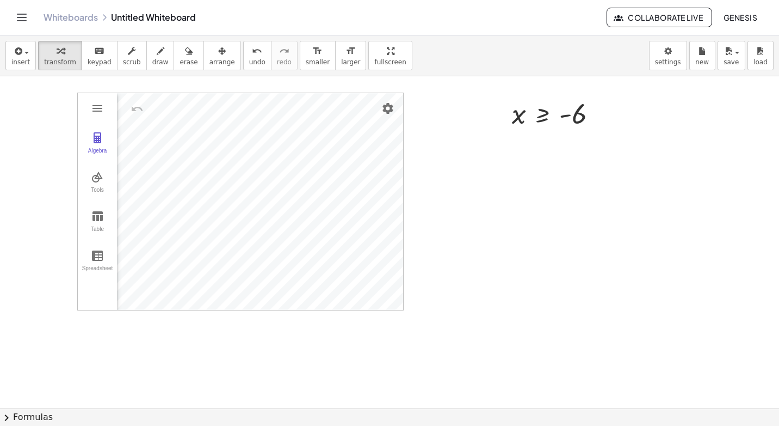
scroll to position [0, 0]
